Goal: Register for event/course

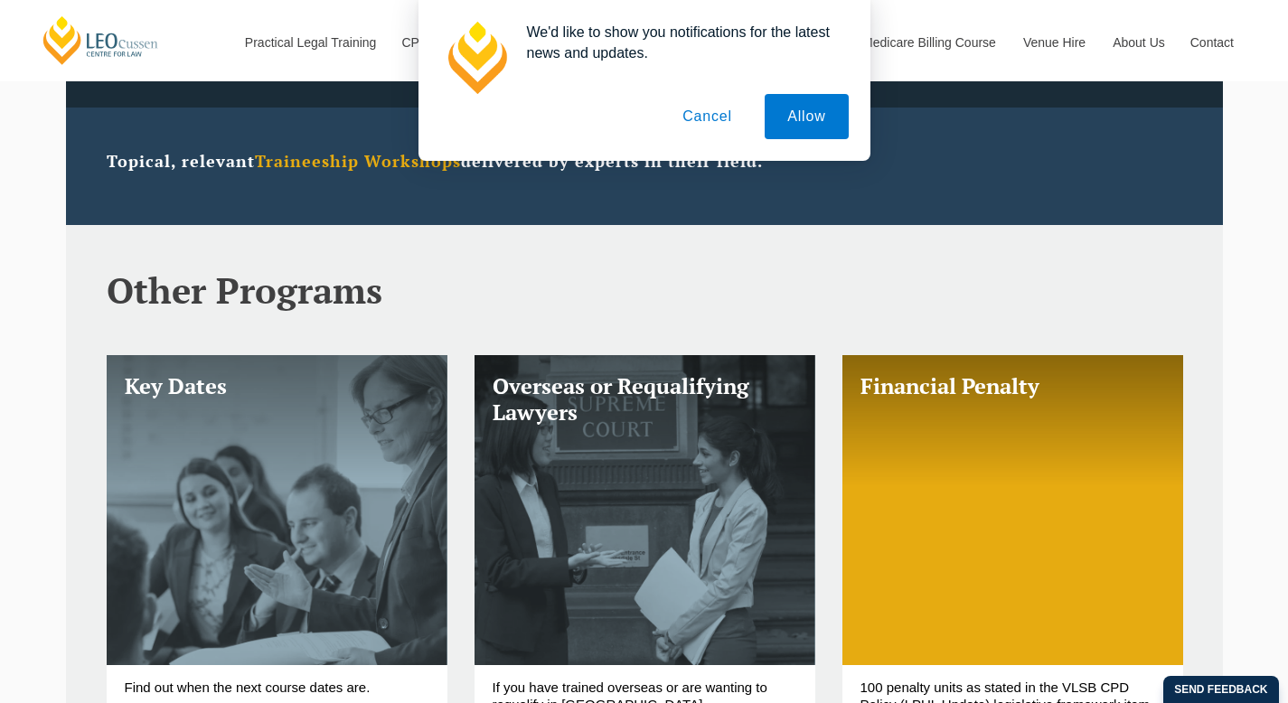
click at [701, 128] on button "Cancel" at bounding box center [707, 116] width 95 height 45
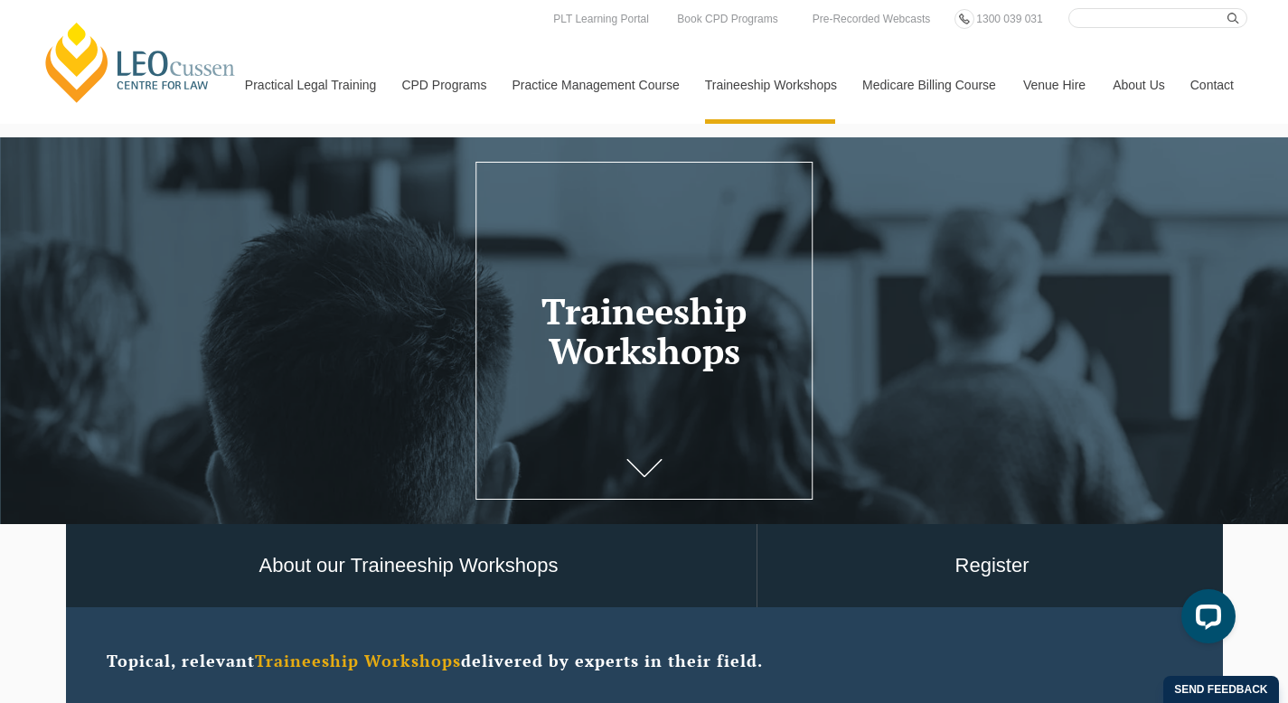
click at [600, 393] on header "Traineeship Workshops" at bounding box center [644, 331] width 1288 height 128
click at [637, 476] on icon at bounding box center [644, 474] width 36 height 18
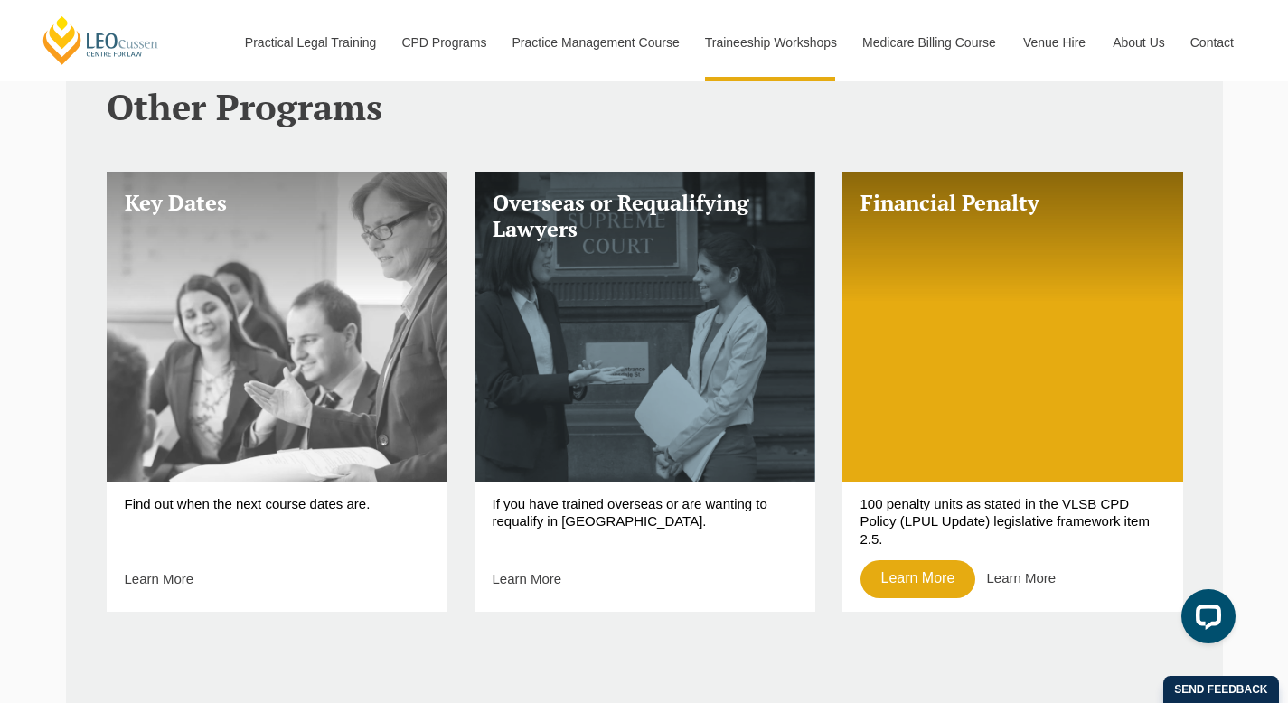
scroll to position [684, 0]
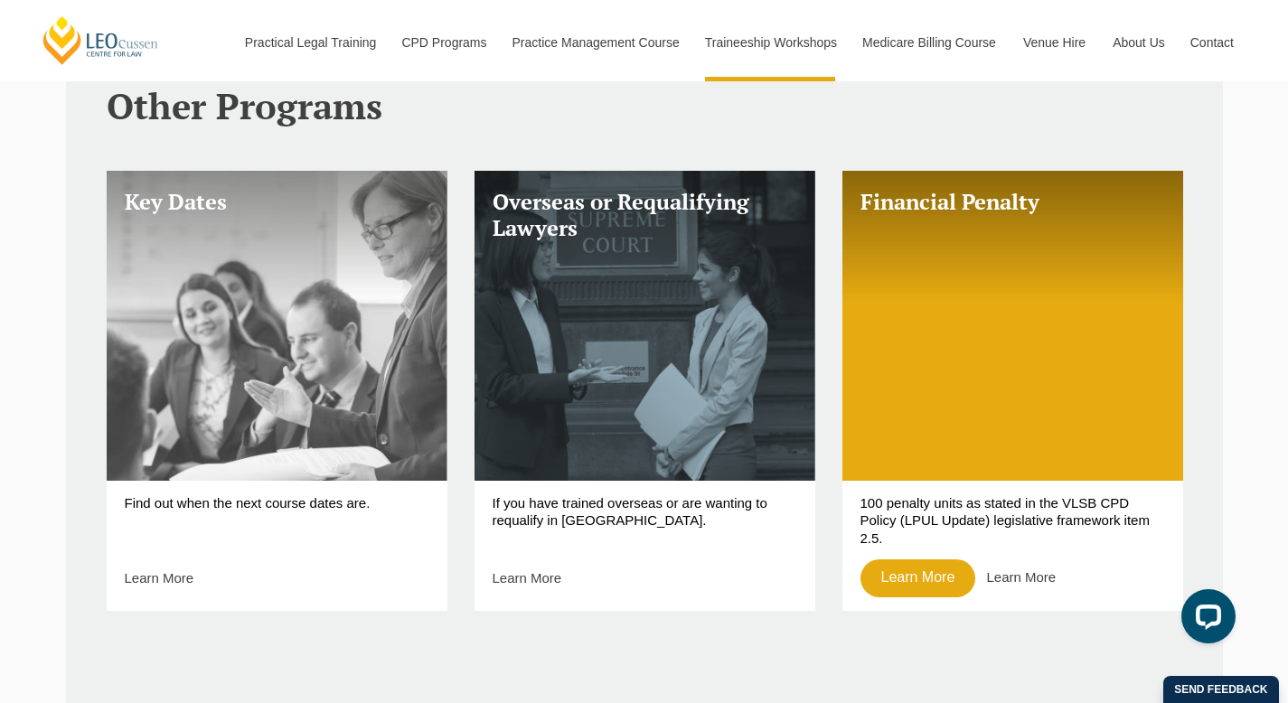
click at [386, 438] on link "Key Dates" at bounding box center [277, 326] width 341 height 310
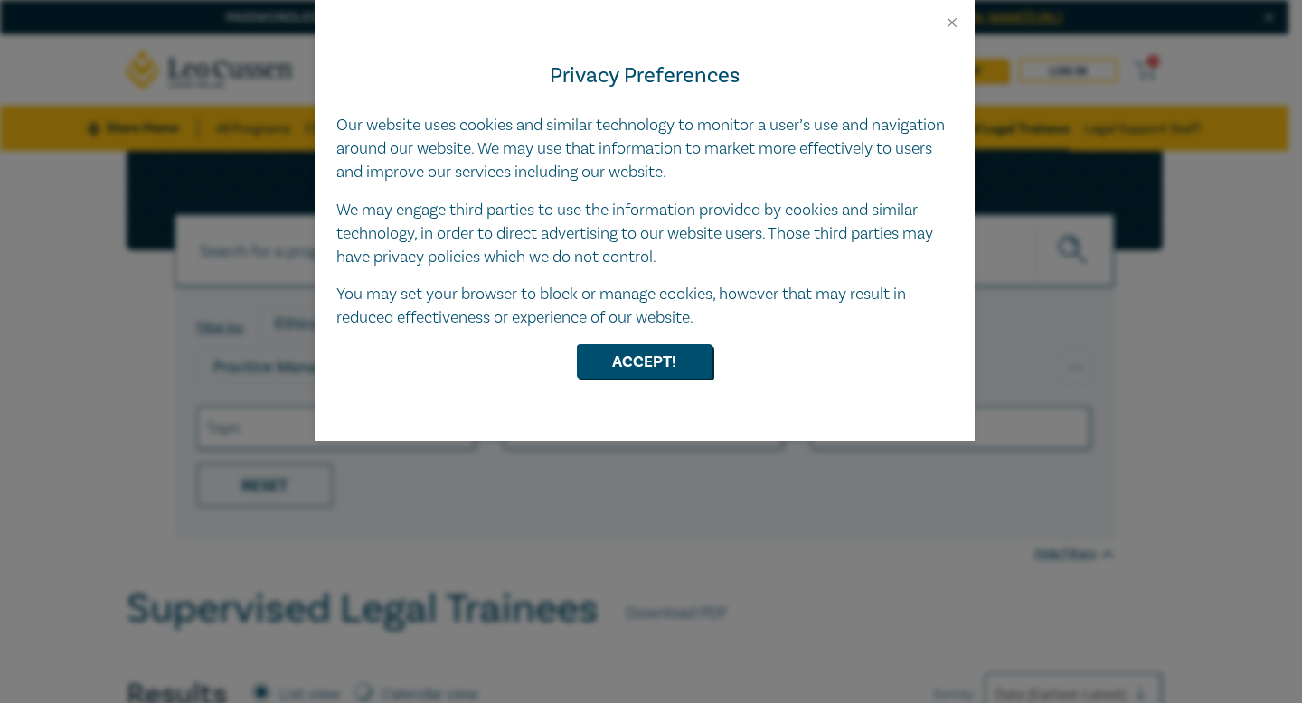
click at [714, 369] on div "Accept!" at bounding box center [644, 361] width 616 height 34
click at [688, 369] on button "Accept!" at bounding box center [645, 361] width 136 height 34
